Goal: Task Accomplishment & Management: Complete application form

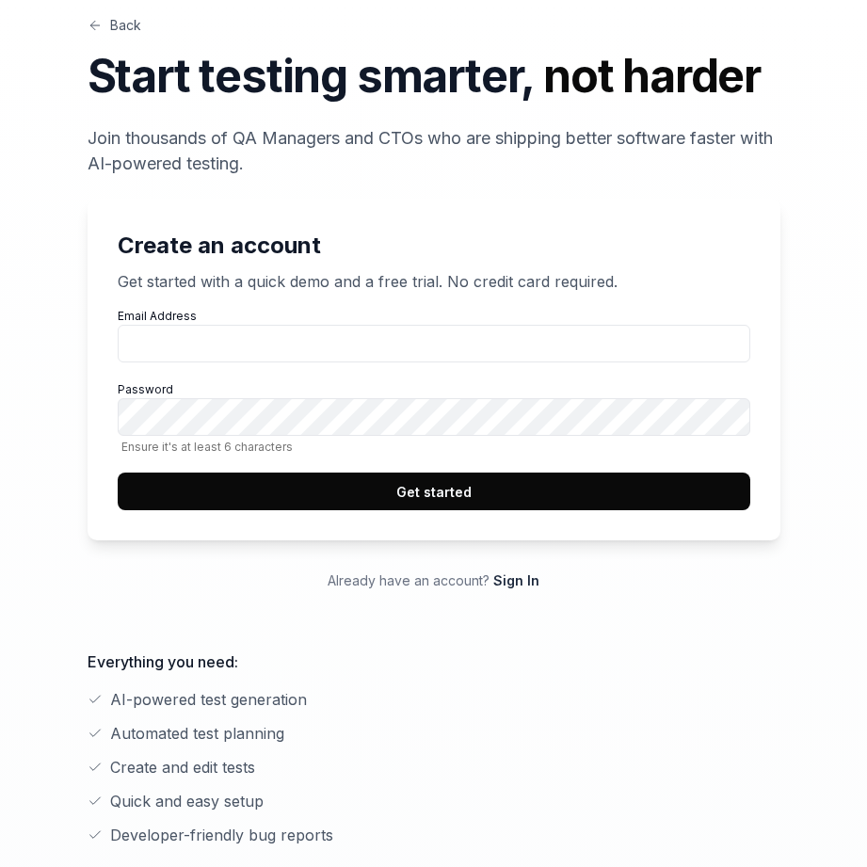
click at [509, 590] on p "Already have an account? Sign In" at bounding box center [434, 581] width 693 height 20
click at [508, 583] on link "Sign In" at bounding box center [517, 581] width 46 height 16
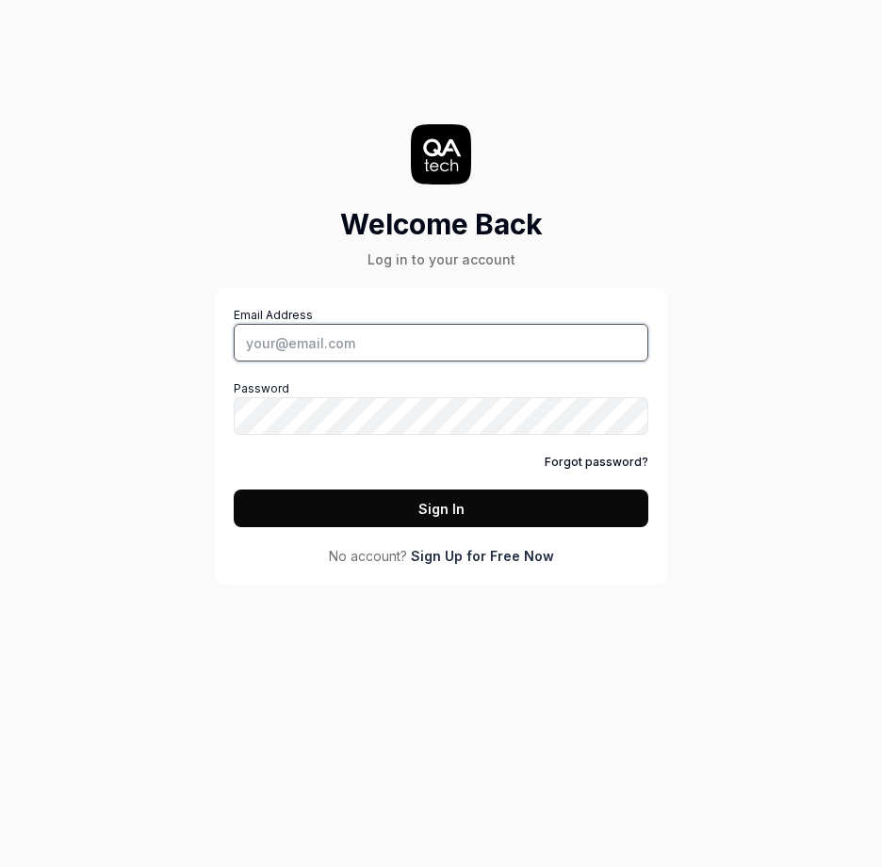
click at [341, 348] on input "Email Address" at bounding box center [441, 343] width 414 height 38
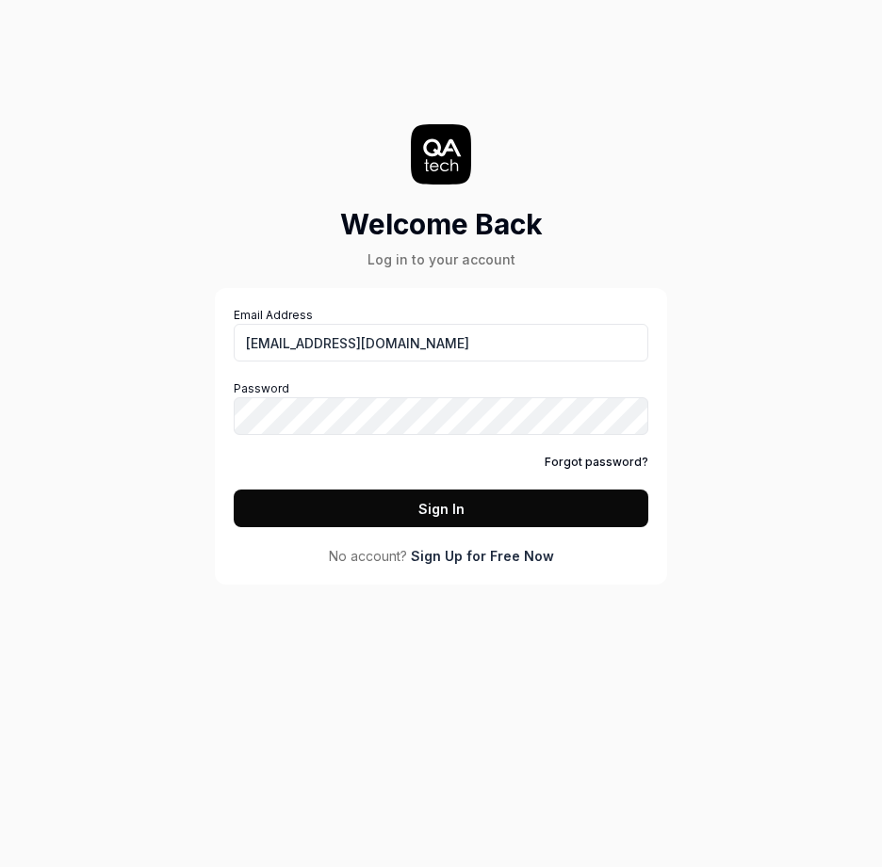
click at [453, 511] on button "Sign In" at bounding box center [441, 509] width 414 height 38
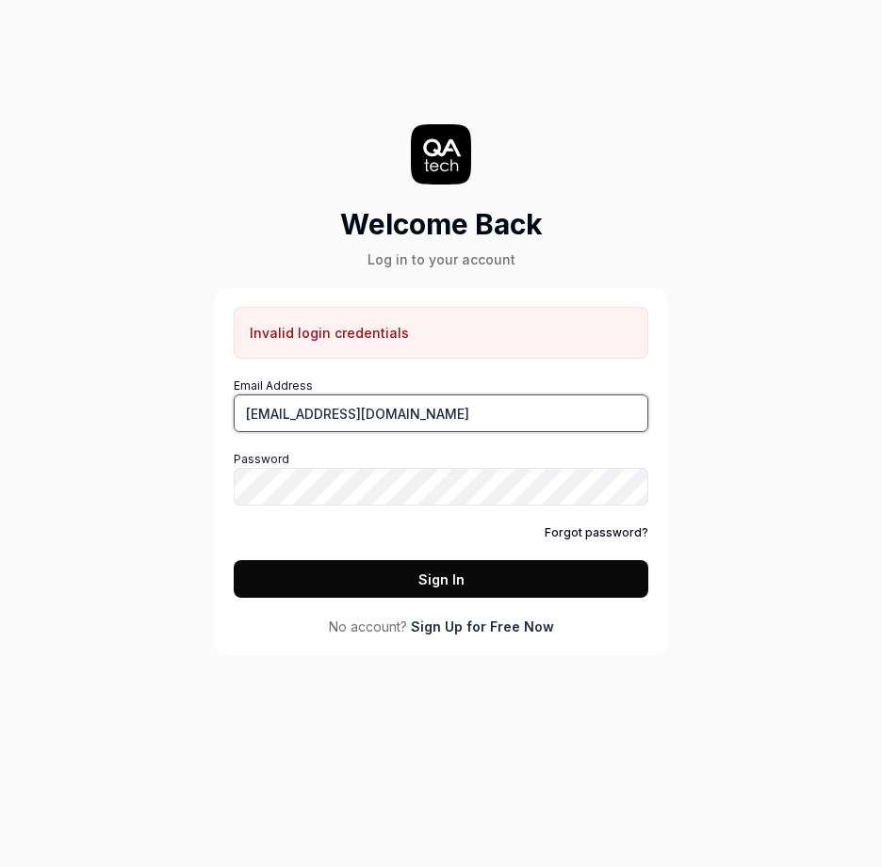
click at [412, 406] on input "[EMAIL_ADDRESS][DOMAIN_NAME]" at bounding box center [441, 414] width 414 height 38
drag, startPoint x: 413, startPoint y: 412, endPoint x: 332, endPoint y: 401, distance: 82.6
click at [293, 413] on input "[EMAIL_ADDRESS][DOMAIN_NAME]" at bounding box center [441, 414] width 414 height 38
type input "zach@timmy.io"
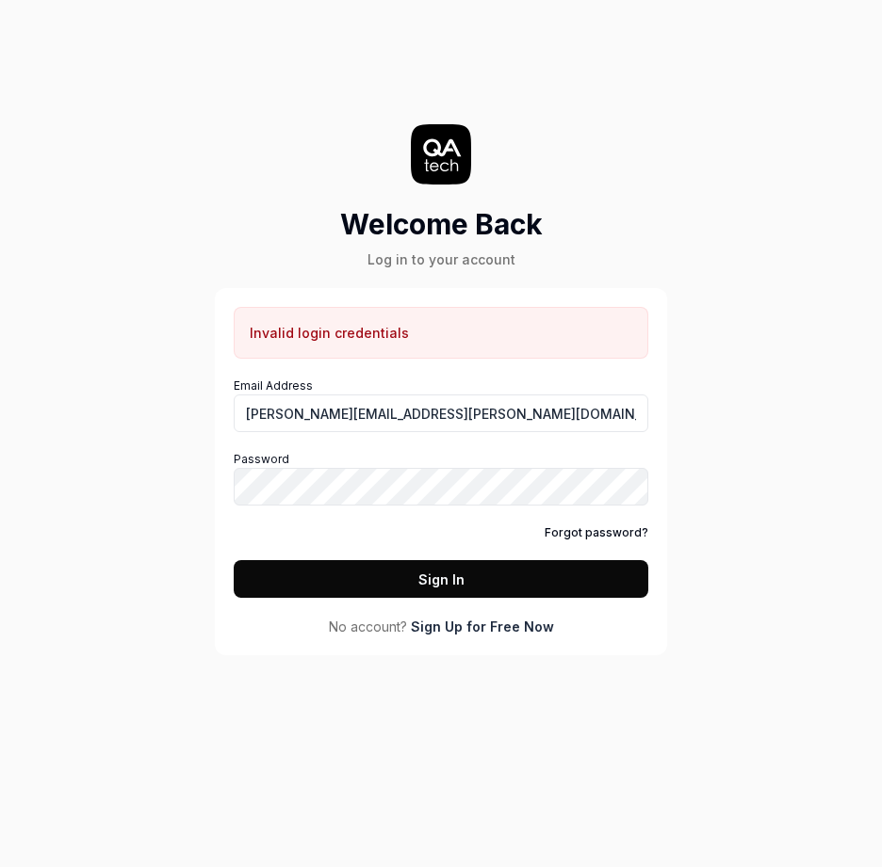
click at [497, 639] on div "Invalid login credentials Email Address zach@timmy.io Password Forgot password?…" at bounding box center [441, 471] width 452 height 367
click at [495, 633] on link "Sign Up for Free Now" at bounding box center [482, 627] width 143 height 20
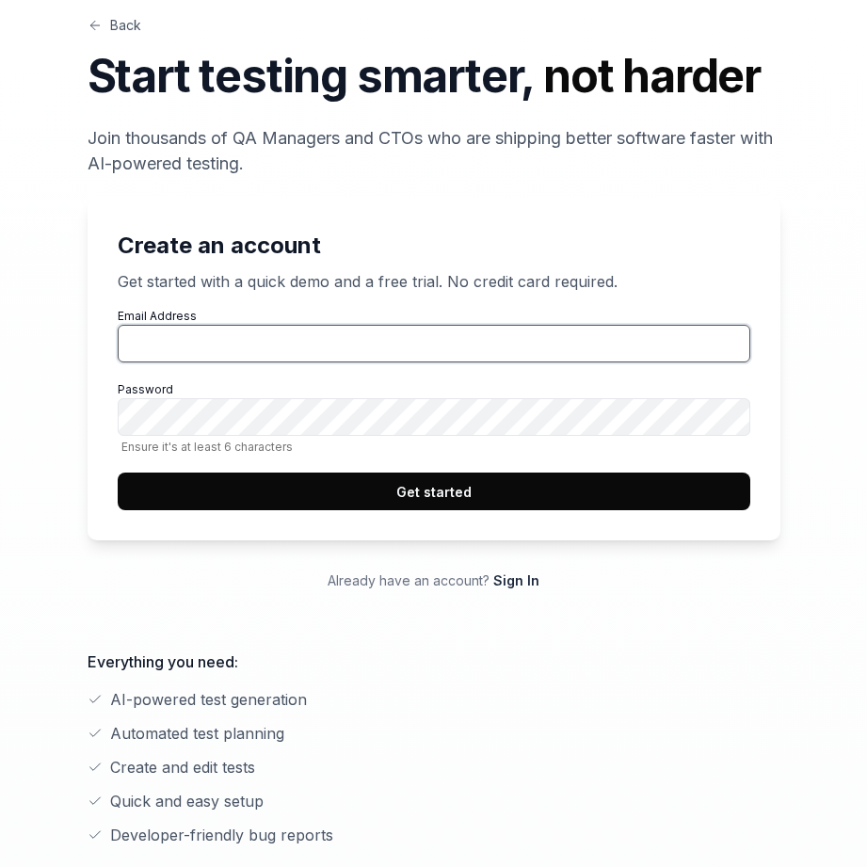
click at [264, 353] on input "Email Address" at bounding box center [434, 344] width 633 height 38
type input "[EMAIL_ADDRESS][DOMAIN_NAME]"
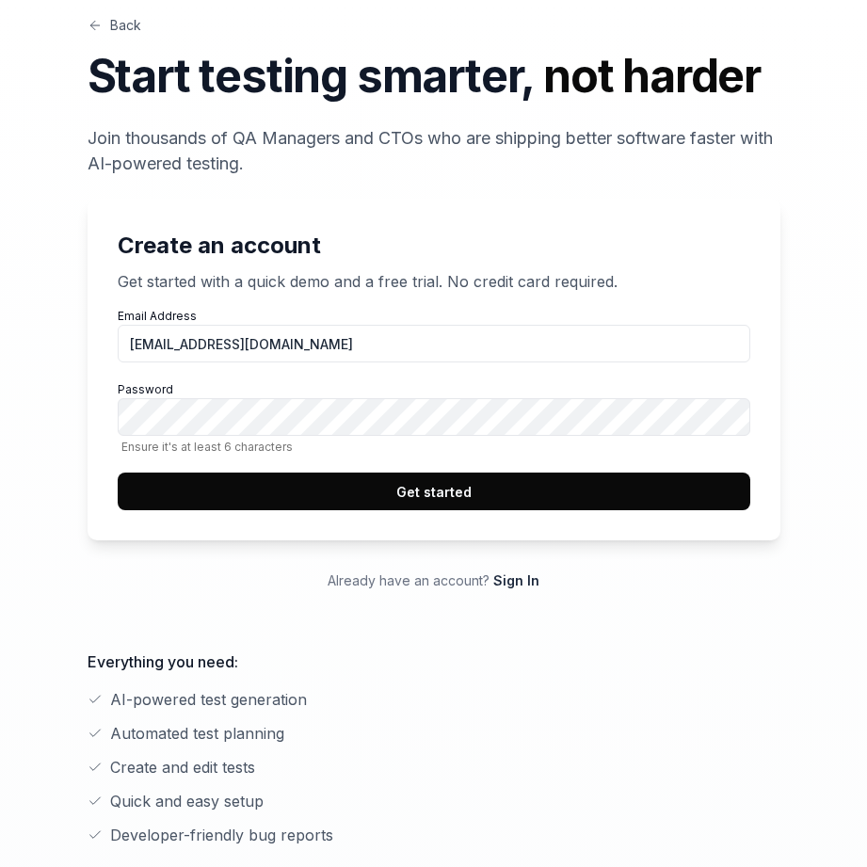
click at [454, 490] on button "Get started" at bounding box center [434, 492] width 633 height 38
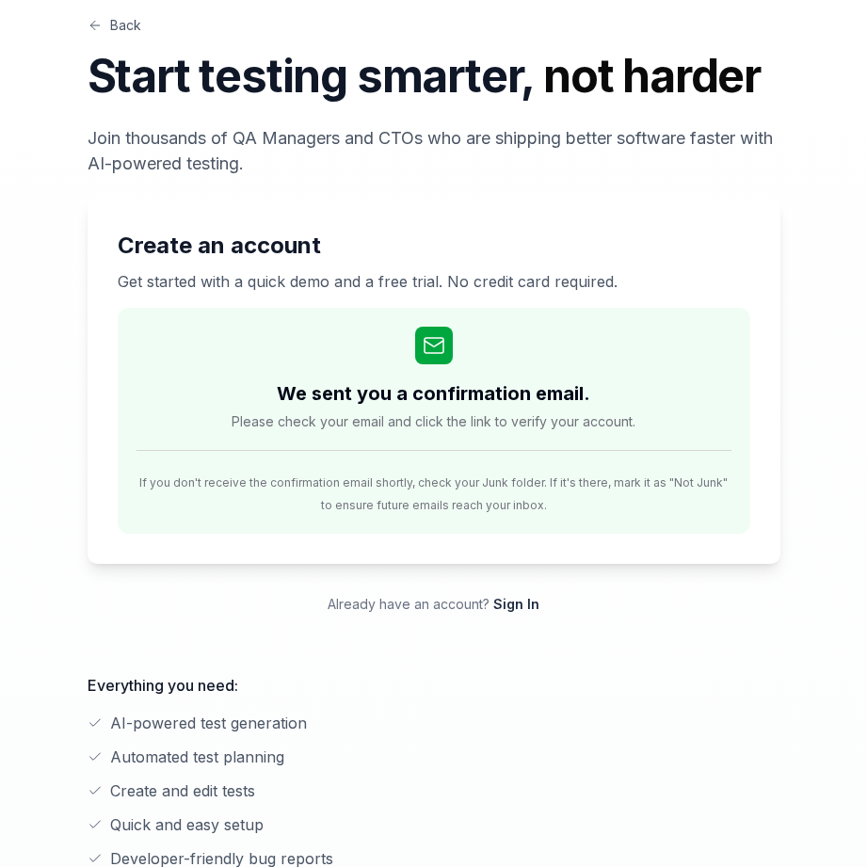
click at [117, 22] on link "Back" at bounding box center [115, 25] width 54 height 20
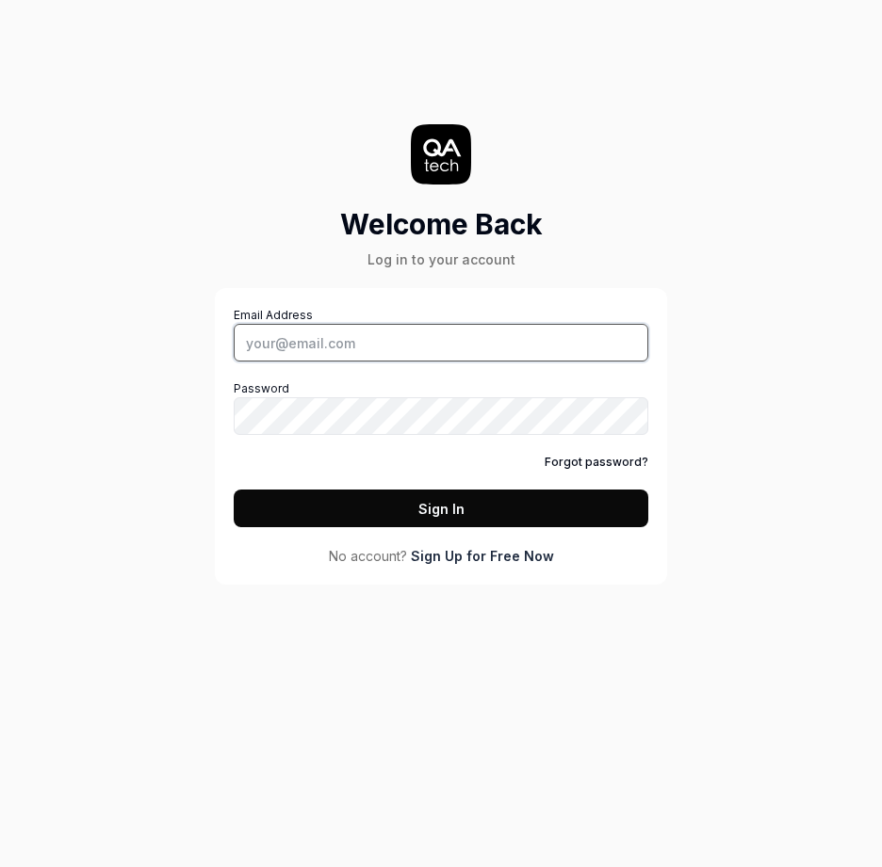
click at [349, 347] on input "Email Address" at bounding box center [441, 343] width 414 height 38
type input "[EMAIL_ADDRESS][DOMAIN_NAME]"
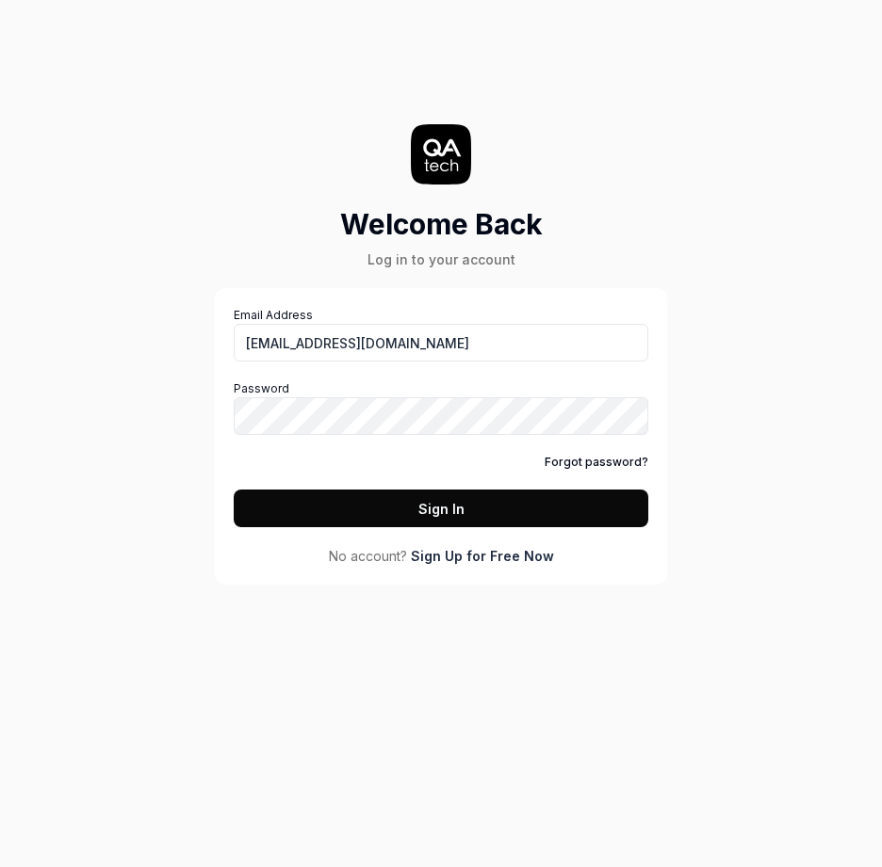
click at [416, 507] on button "Sign In" at bounding box center [441, 509] width 414 height 38
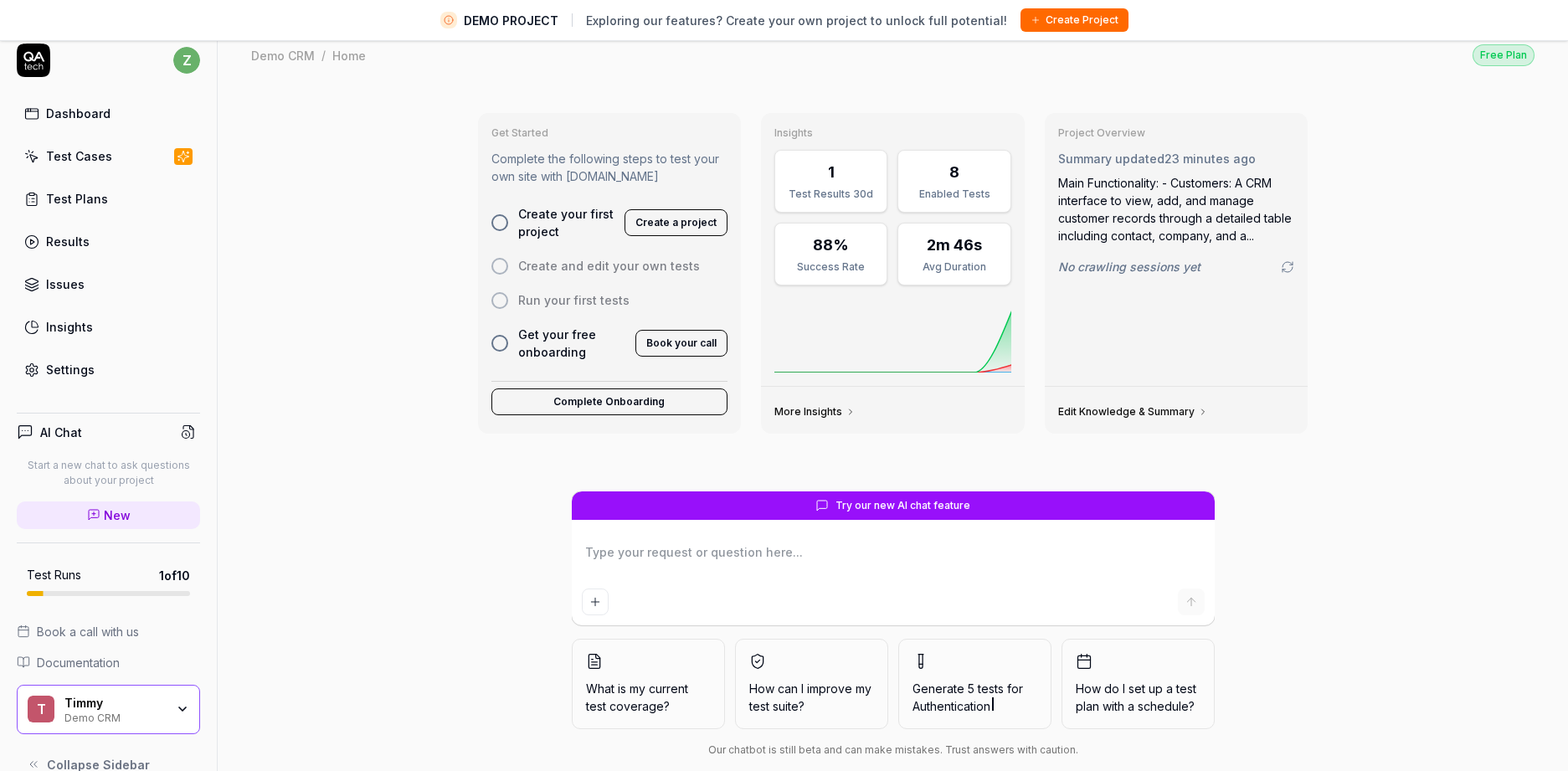
scroll to position [39, 0]
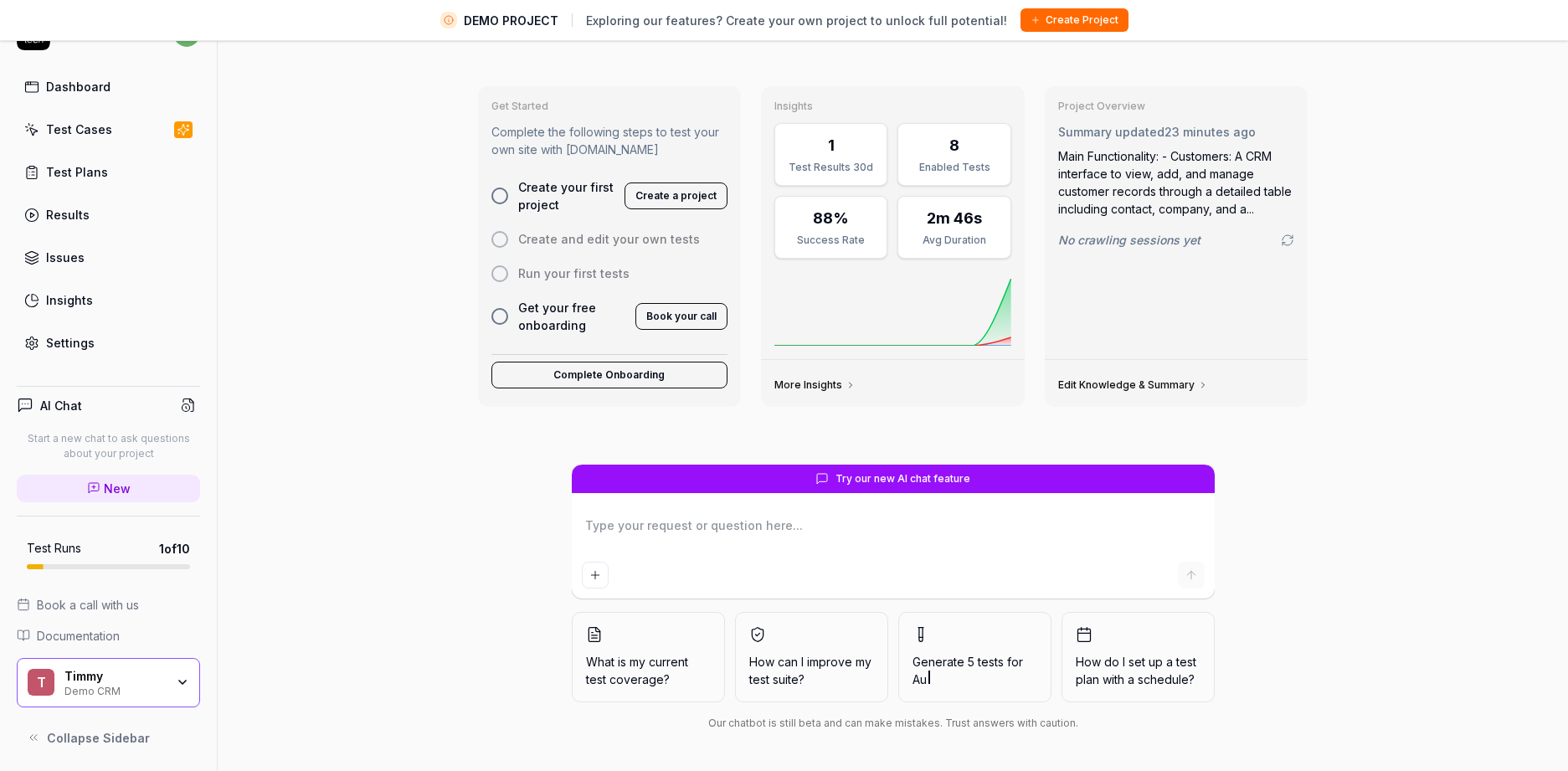
click at [783, 22] on button "Create Project" at bounding box center [1074, 20] width 108 height 23
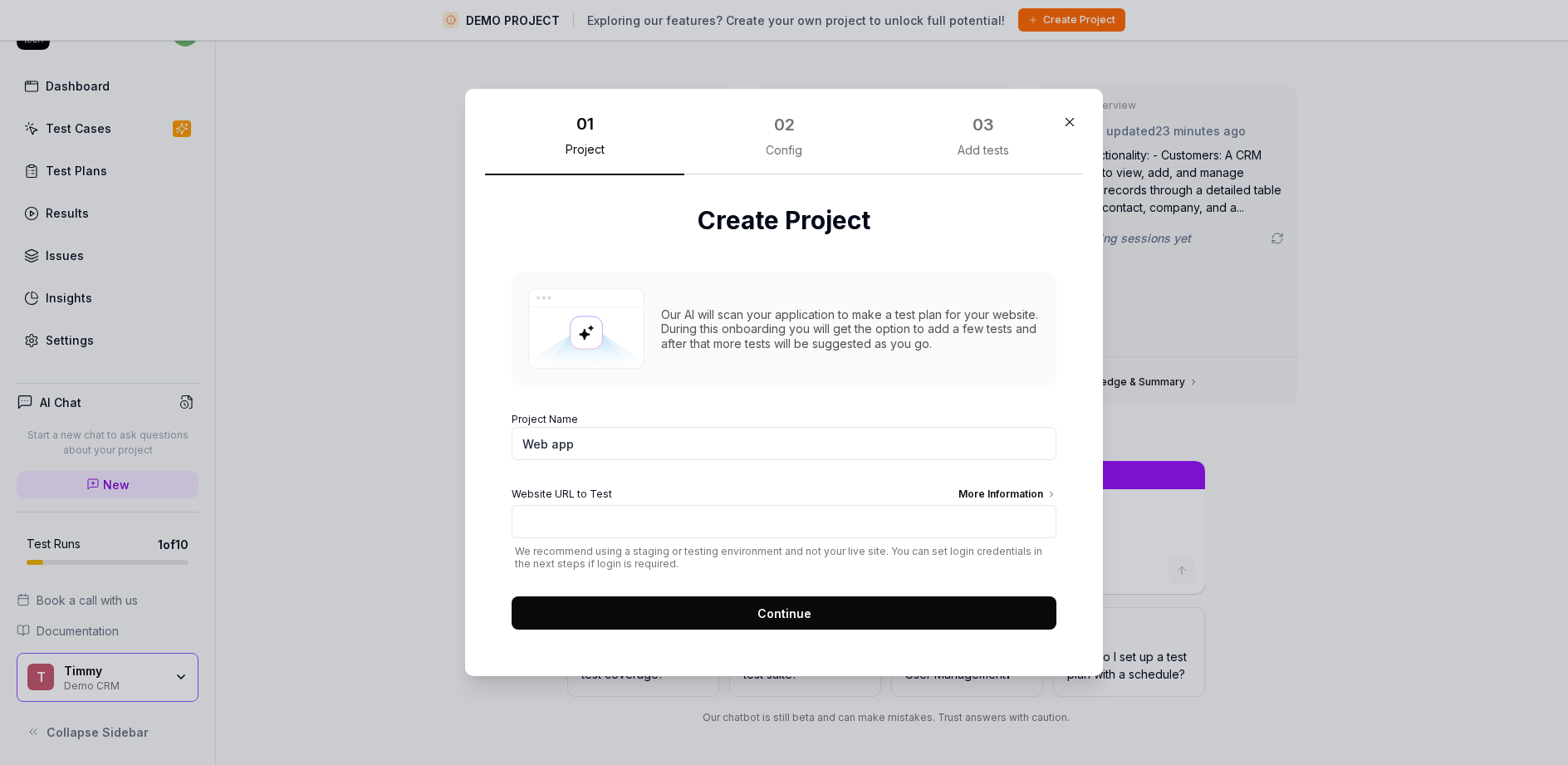
click at [777, 124] on icon "button" at bounding box center [1070, 122] width 15 height 15
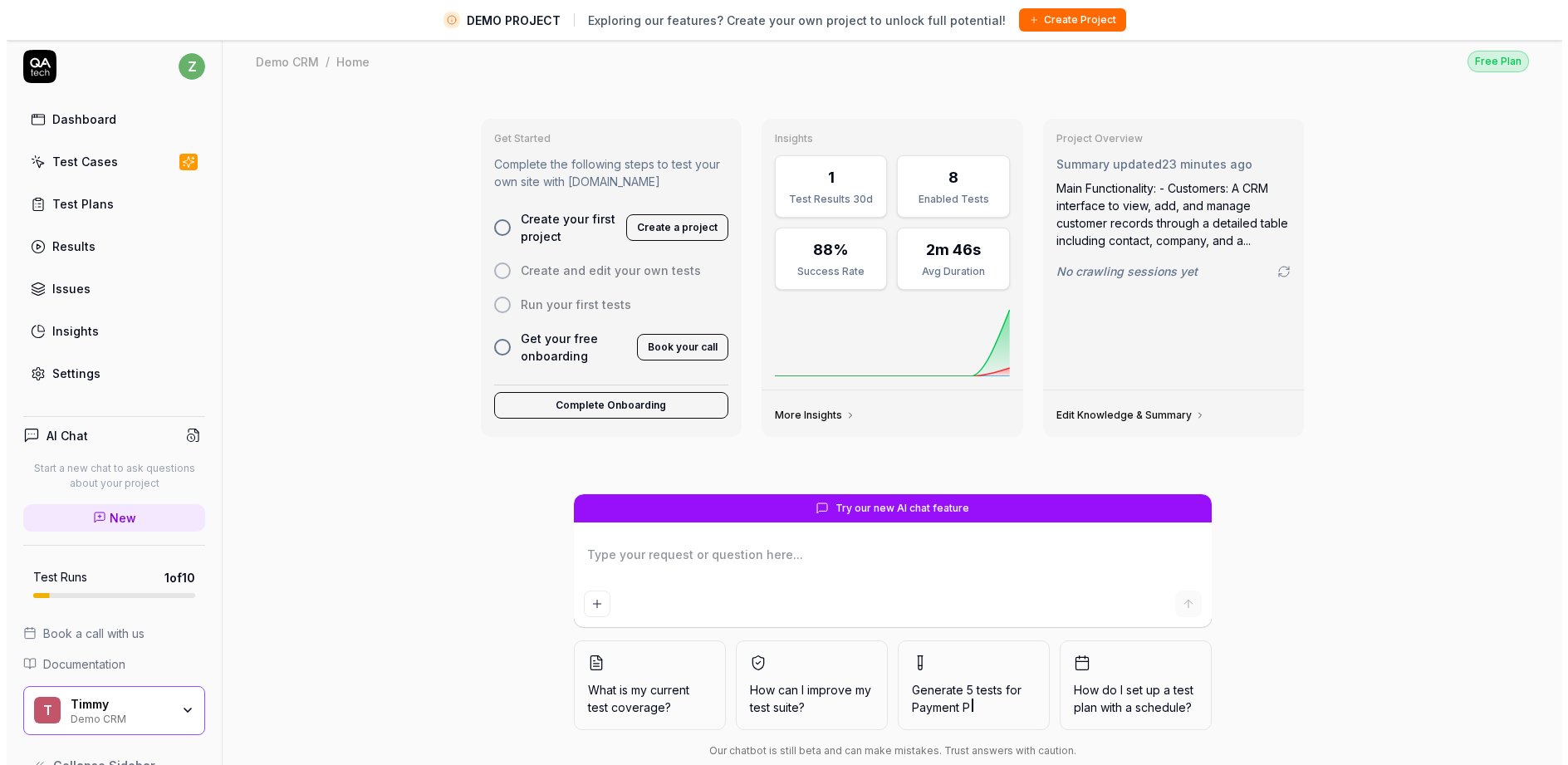
scroll to position [0, 0]
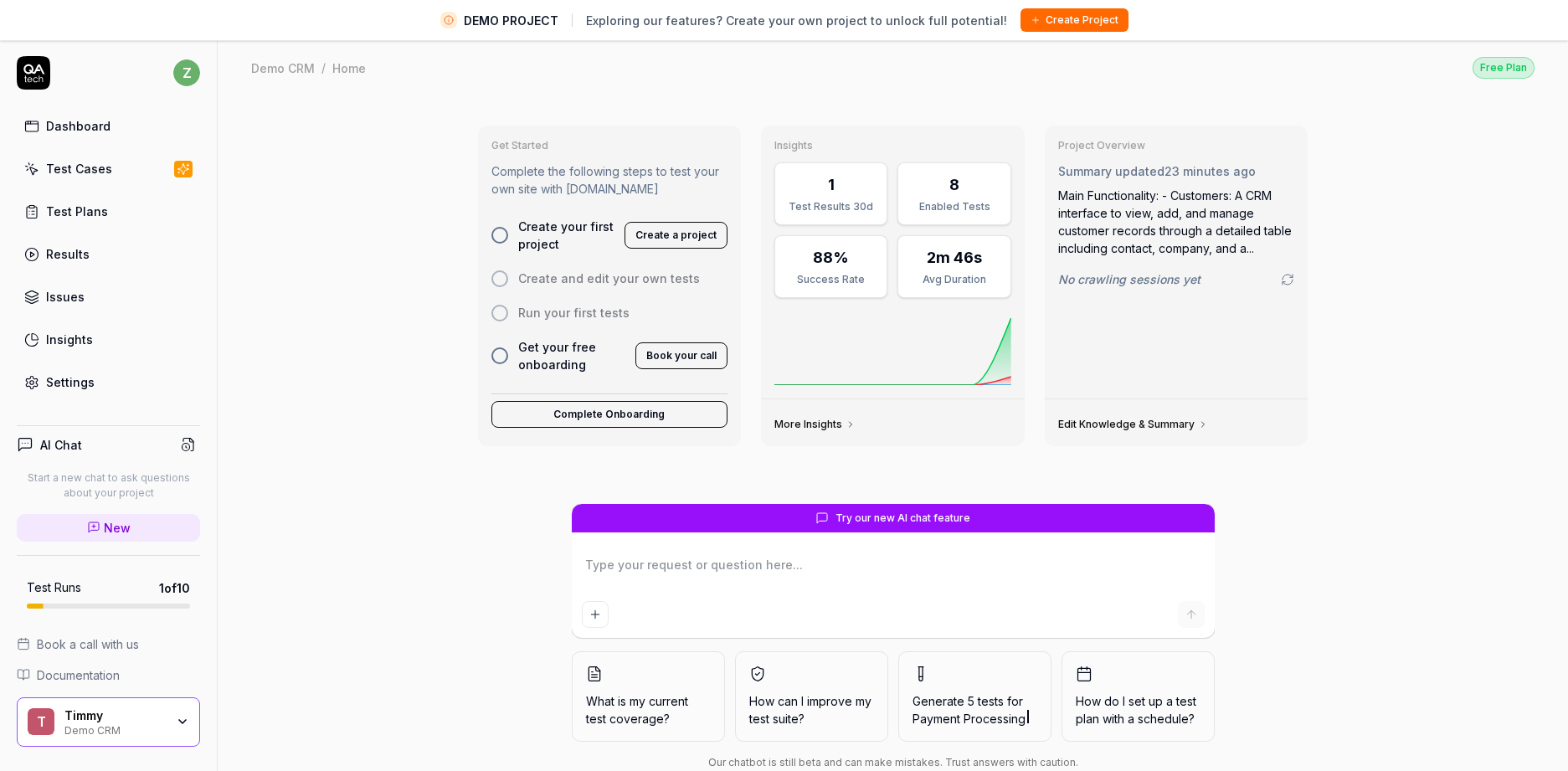
click at [92, 124] on div "Dashboard" at bounding box center [78, 126] width 65 height 18
click at [364, 70] on div "Home" at bounding box center [349, 68] width 34 height 17
click at [783, 10] on button "Create Project" at bounding box center [1074, 20] width 108 height 23
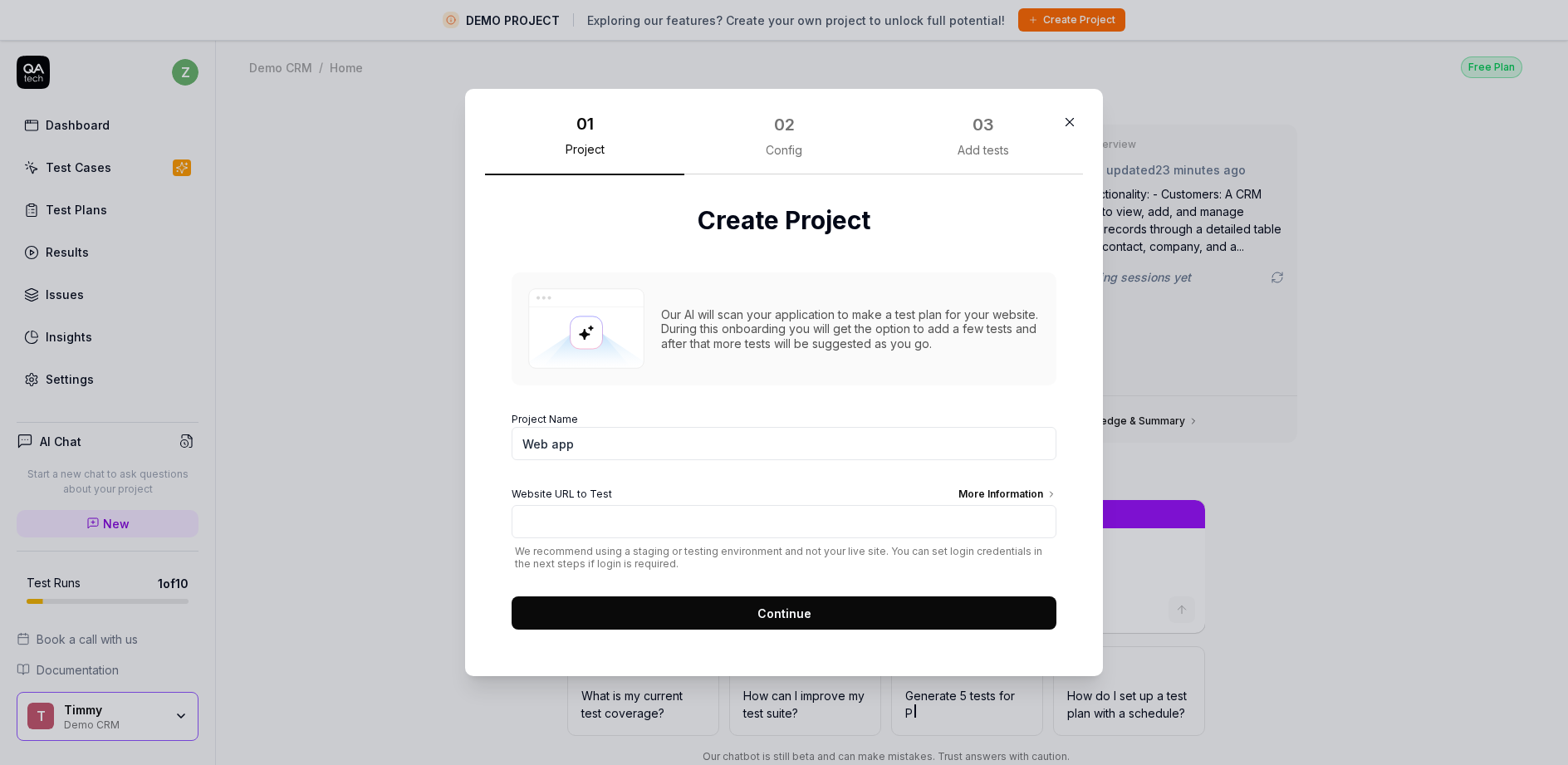
type textarea "*"
type input "q"
type textarea "*"
paste input "[URL][DOMAIN_NAME]"
type input "[URL][DOMAIN_NAME]"
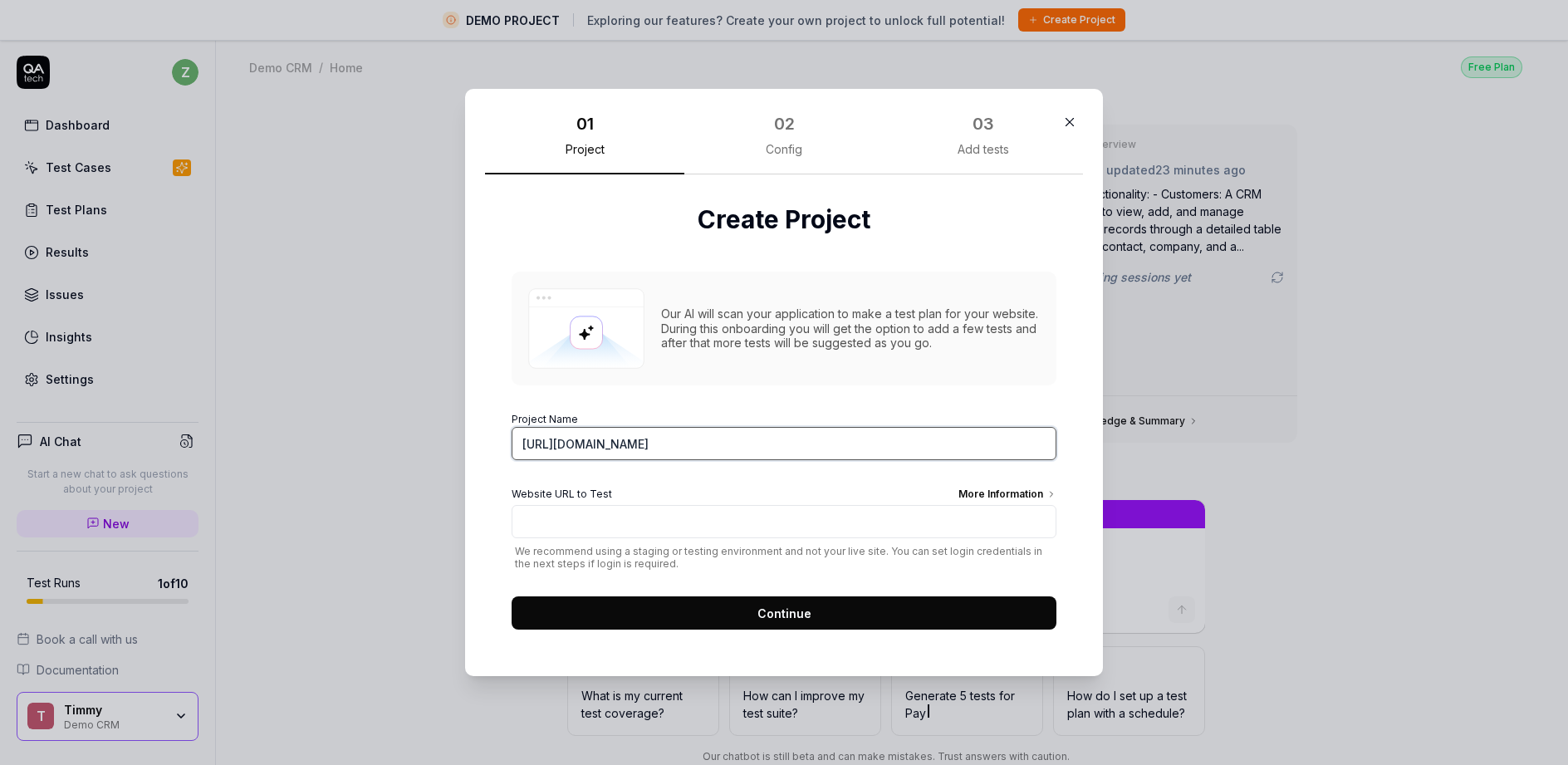
type textarea "*"
drag, startPoint x: 556, startPoint y: 443, endPoint x: 545, endPoint y: 453, distance: 14.9
click at [418, 435] on div "​ 01 Project 02 Config 03 Add tests Create Project Our AI will scan your applic…" at bounding box center [784, 382] width 1568 height 765
click at [623, 447] on input "[DOMAIN_NAME][URL]" at bounding box center [784, 444] width 545 height 34
type input "[DOMAIN_NAME]"
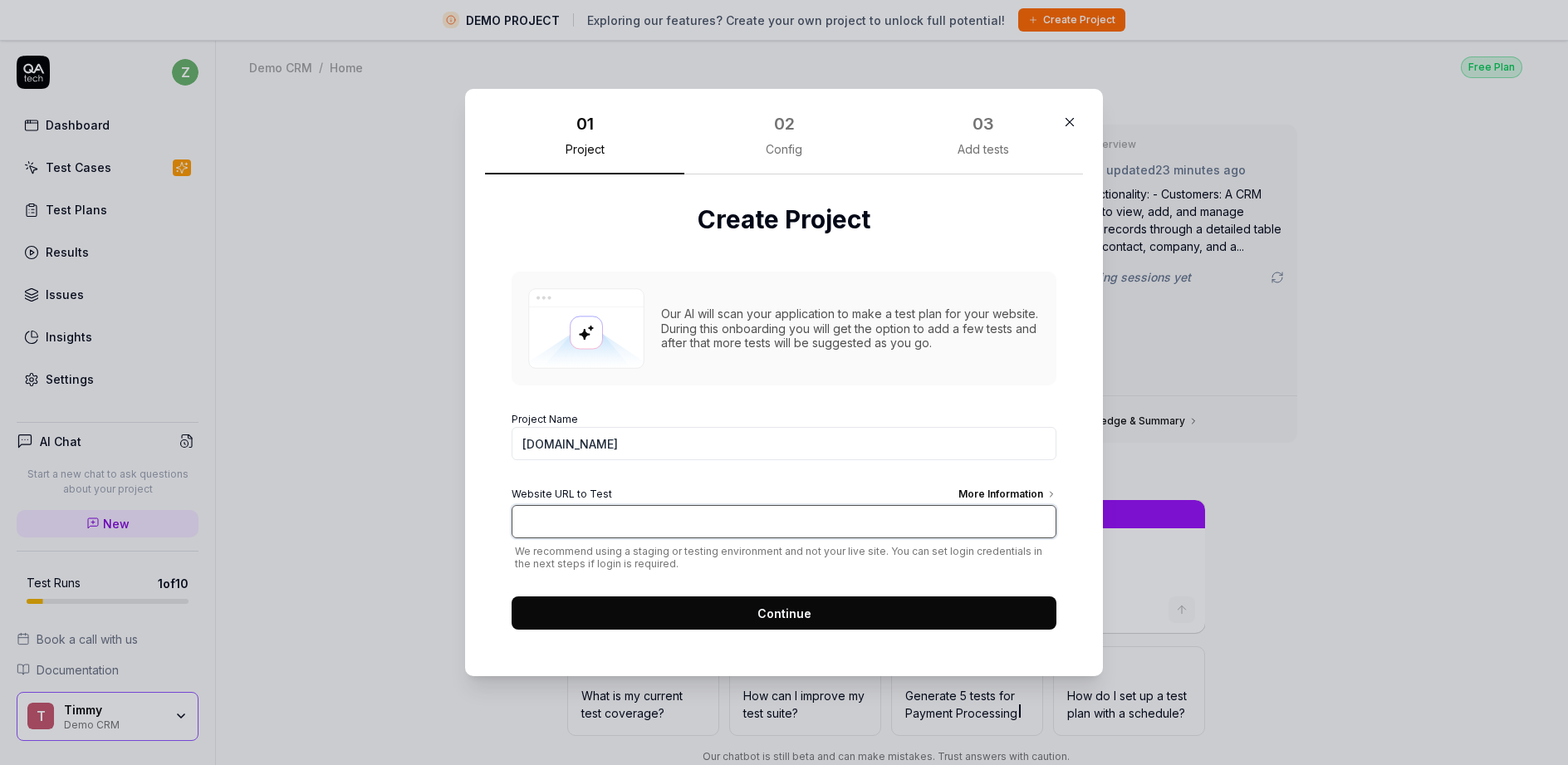
click at [626, 529] on input "Website URL to Test More Information" at bounding box center [784, 522] width 545 height 34
paste input "[URL][DOMAIN_NAME]"
type input "[URL][DOMAIN_NAME]"
click at [729, 483] on form "Project Name [DOMAIN_NAME] Website URL to Test More Information [URL][DOMAIN_NA…" at bounding box center [784, 516] width 545 height 228
click at [777, 621] on button "Continue" at bounding box center [784, 613] width 545 height 34
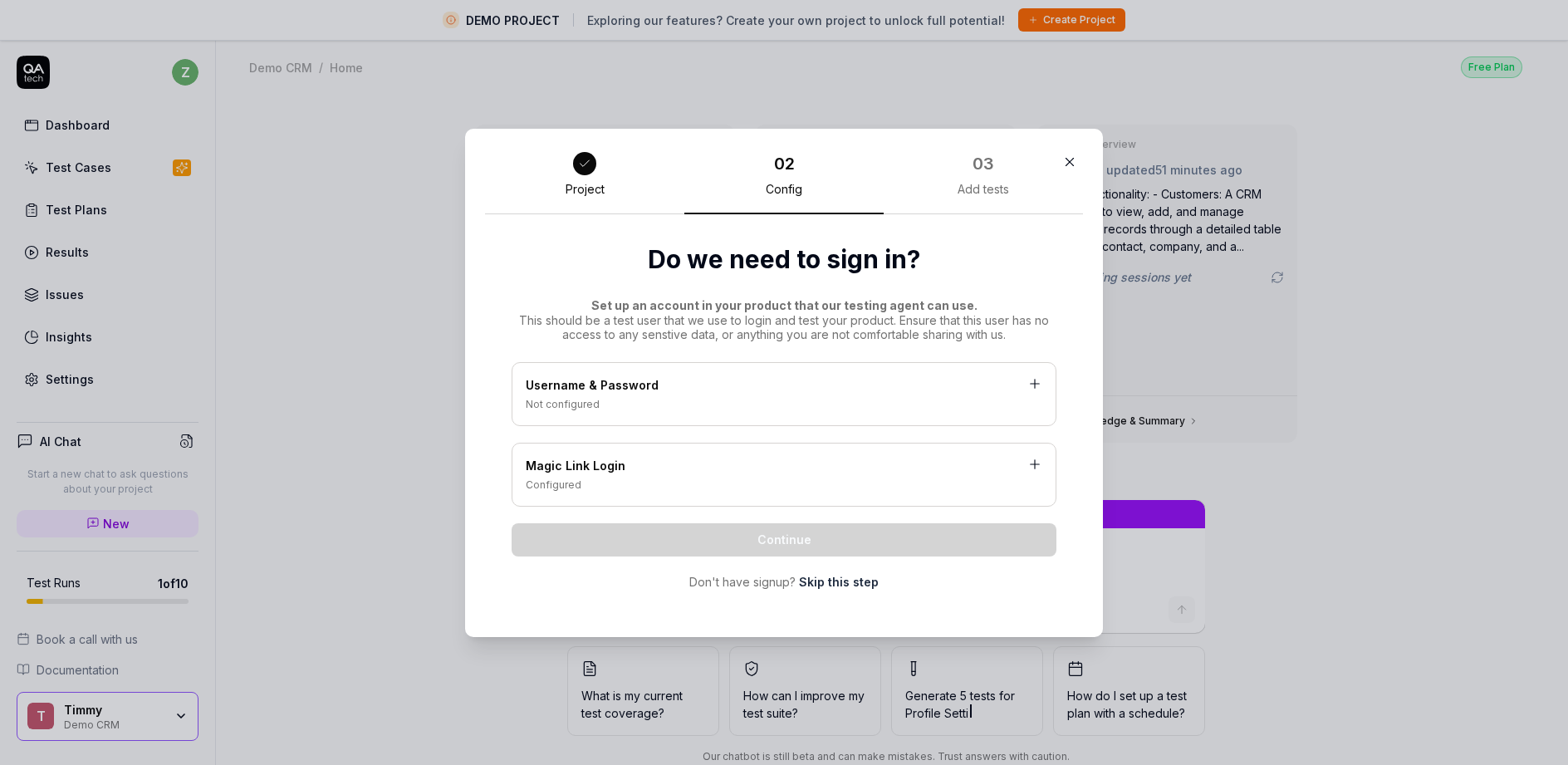
type textarea "*"
